Goal: Task Accomplishment & Management: Manage account settings

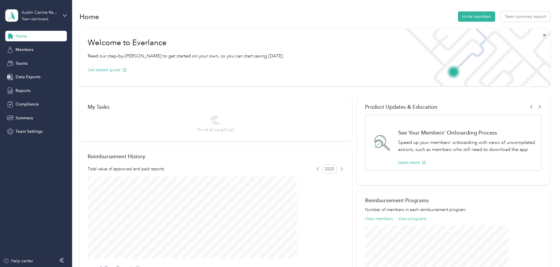
click at [0, 267] on nordpass-portal at bounding box center [0, 267] width 0 height 0
click at [21, 130] on span "Team Settings" at bounding box center [29, 131] width 27 height 6
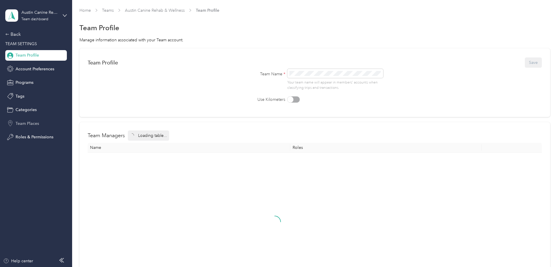
click at [24, 123] on span "Team Places" at bounding box center [27, 124] width 23 height 6
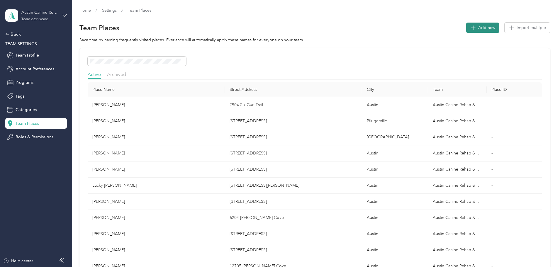
click at [466, 31] on button "Add new" at bounding box center [482, 28] width 33 height 10
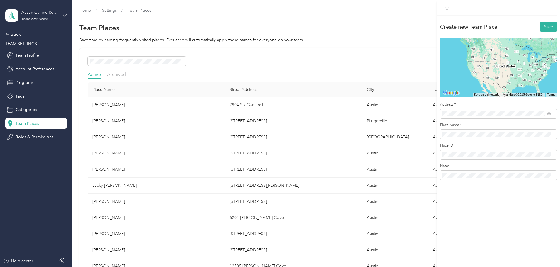
click at [462, 131] on div "[STREET_ADDRESS][PERSON_NAME][US_STATE]" at bounding box center [496, 135] width 104 height 8
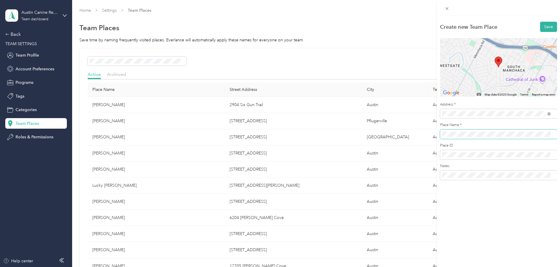
click at [445, 130] on span at bounding box center [498, 134] width 117 height 9
click at [541, 28] on button "Save" at bounding box center [548, 27] width 17 height 10
